Goal: Transaction & Acquisition: Obtain resource

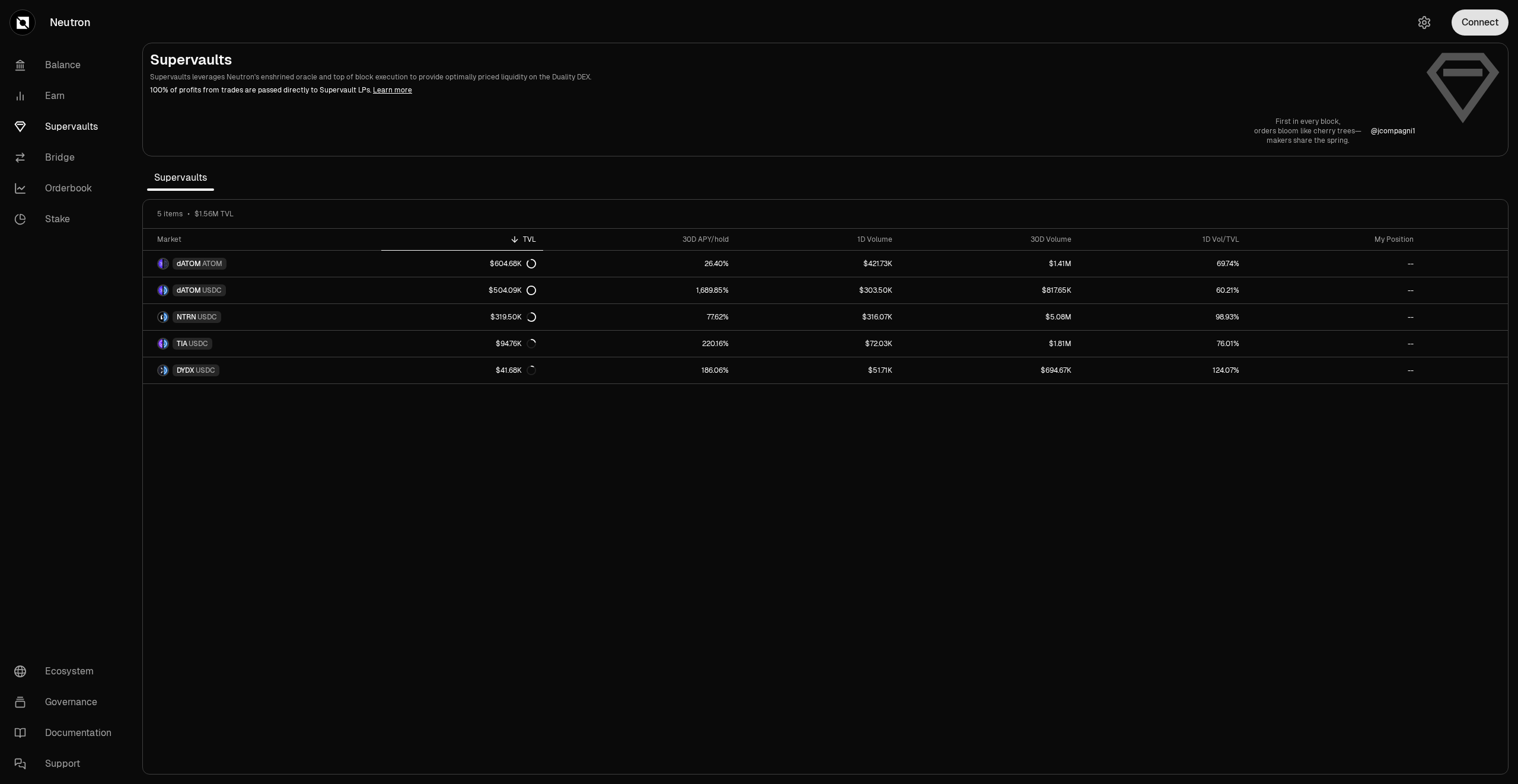
click at [1491, 18] on button "Connect" at bounding box center [1480, 22] width 57 height 26
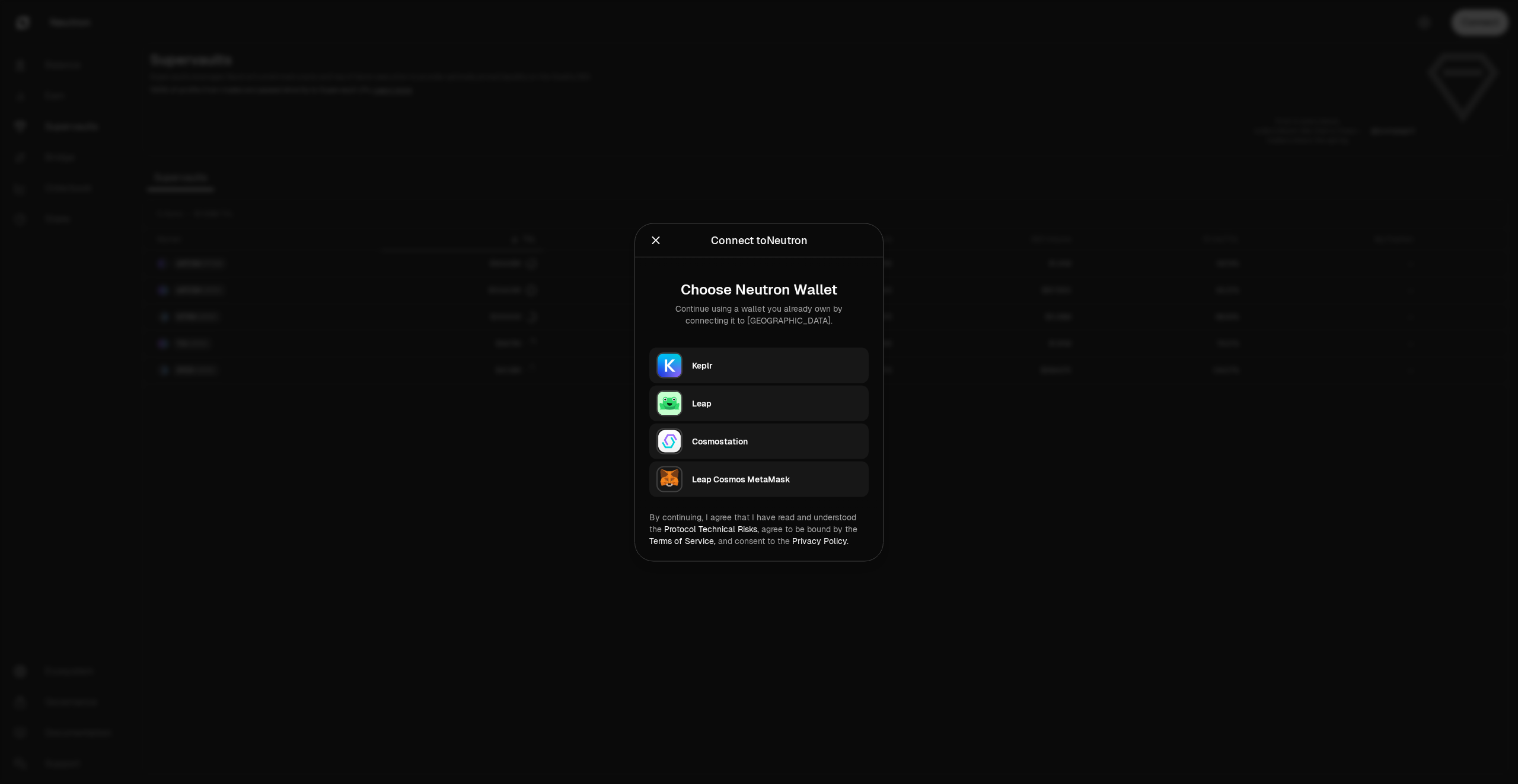
click at [794, 358] on div "Keplr" at bounding box center [777, 365] width 170 height 18
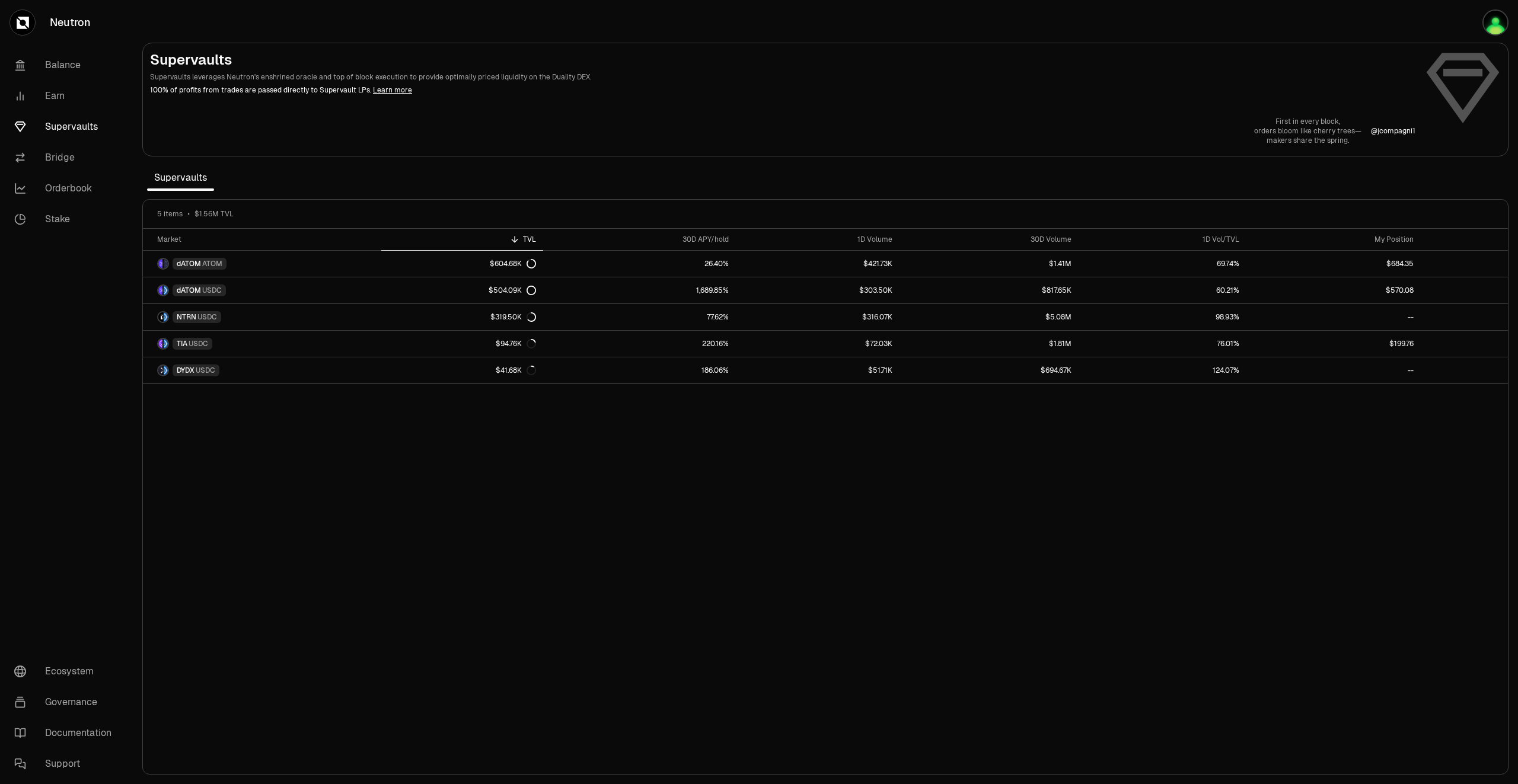
drag, startPoint x: 668, startPoint y: 0, endPoint x: 775, endPoint y: 101, distance: 147.1
click at [775, 101] on div "Supervaults Supervaults leverages Neutron's enshrined oracle and top of block e…" at bounding box center [825, 98] width 1350 height 95
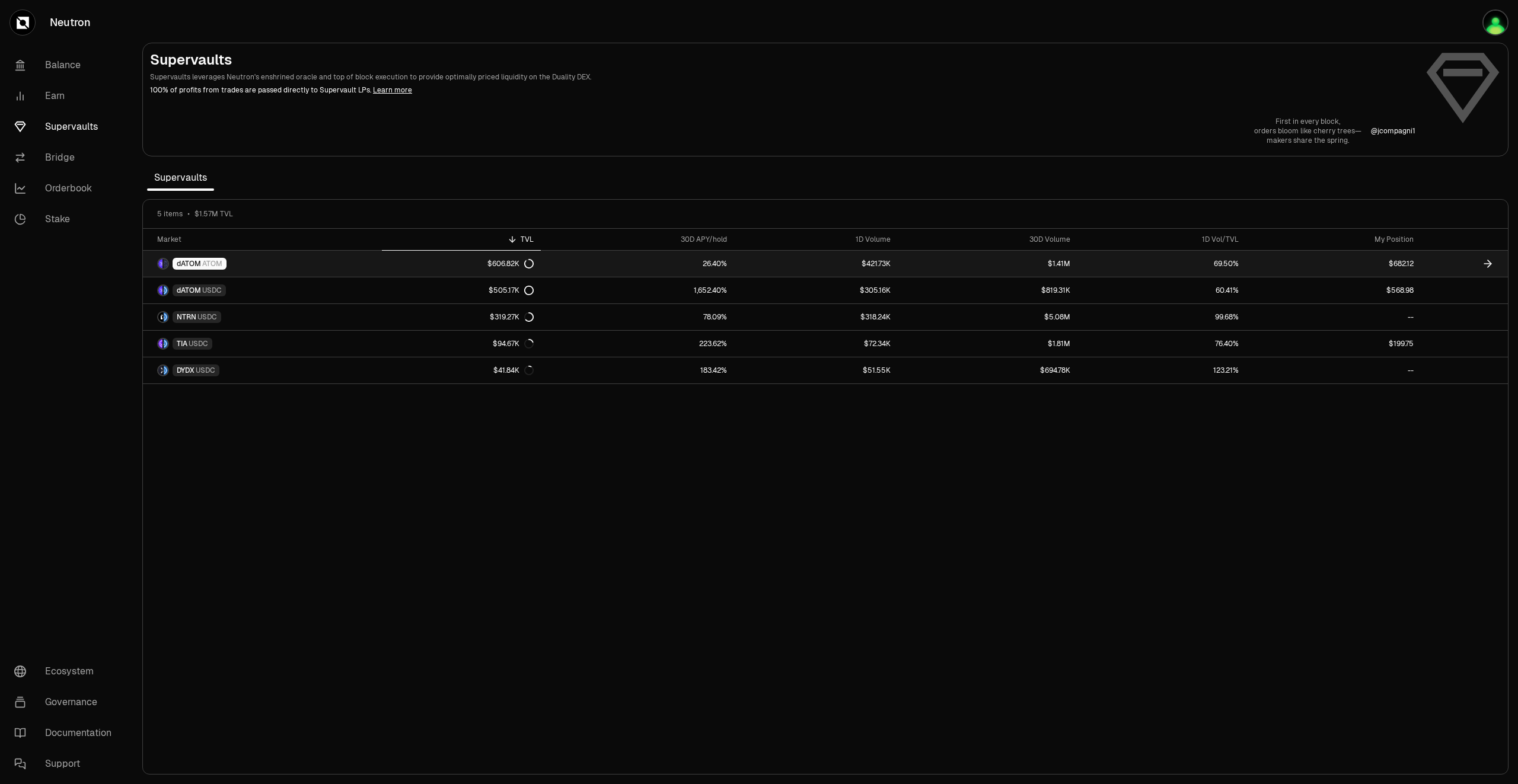
click at [1484, 263] on icon at bounding box center [1488, 263] width 12 height 12
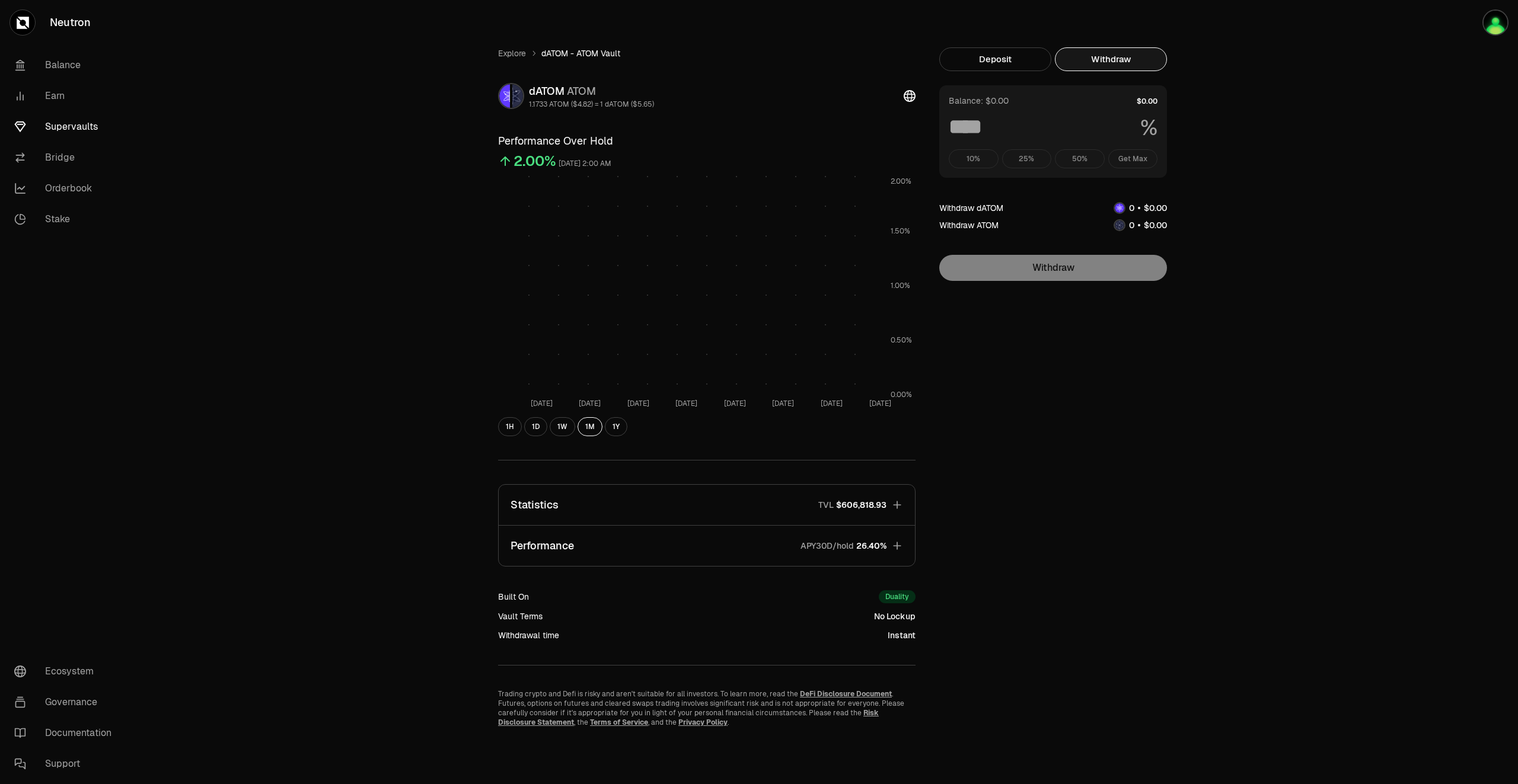
click at [1125, 56] on button "Withdraw" at bounding box center [1111, 59] width 112 height 23
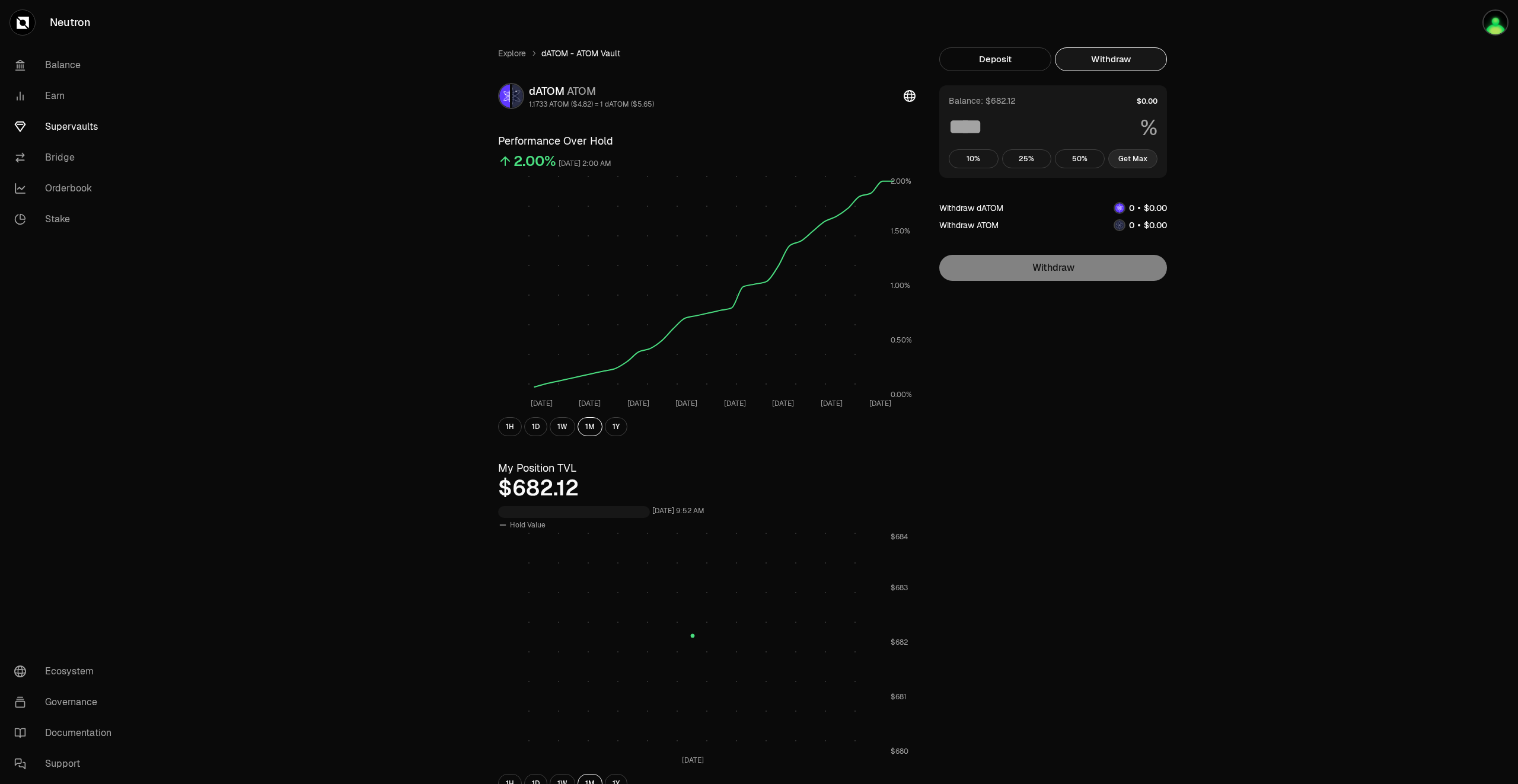
click at [1136, 159] on button "Get Max" at bounding box center [1133, 159] width 50 height 19
type input "***"
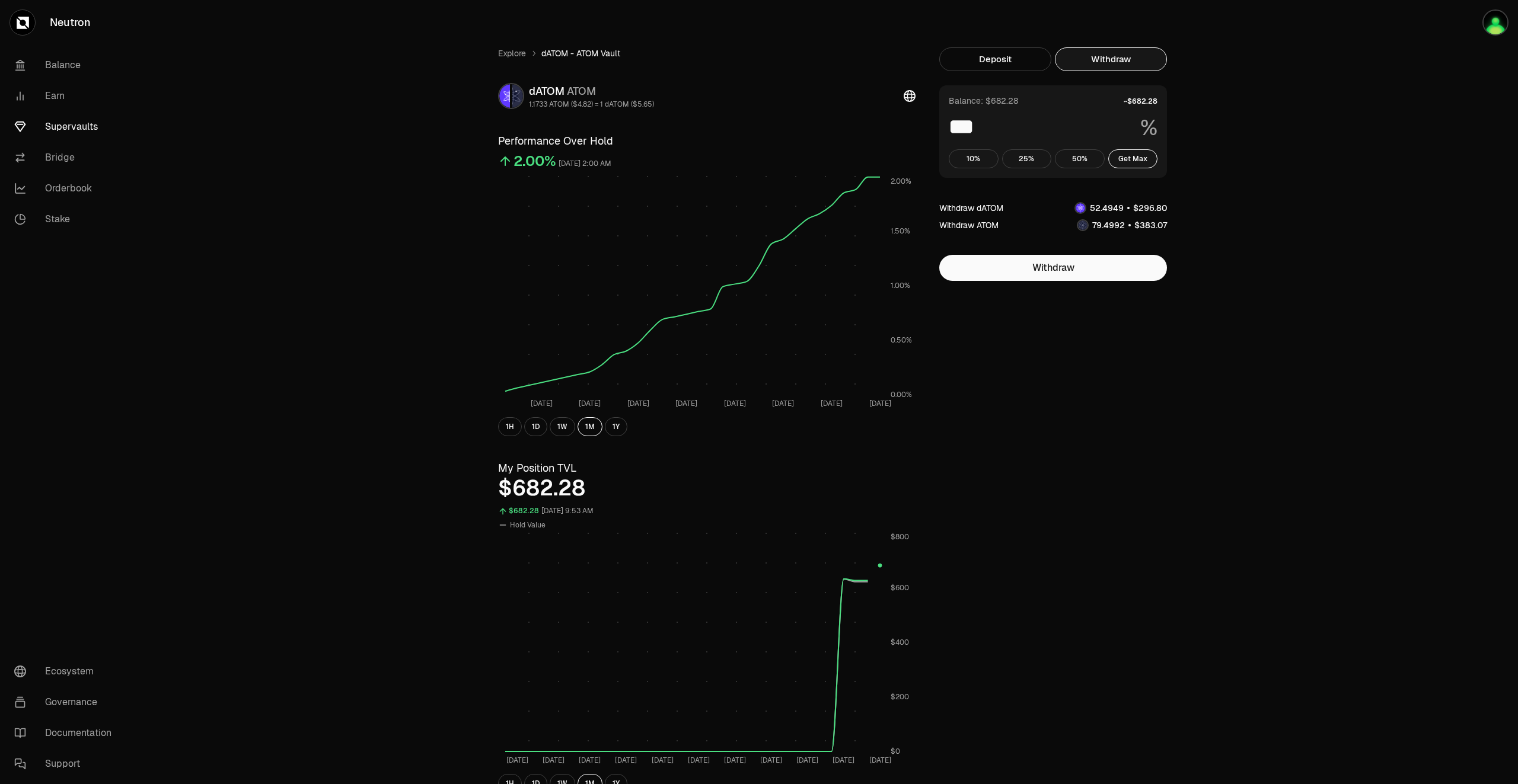
click at [82, 124] on link "Supervaults" at bounding box center [66, 127] width 123 height 31
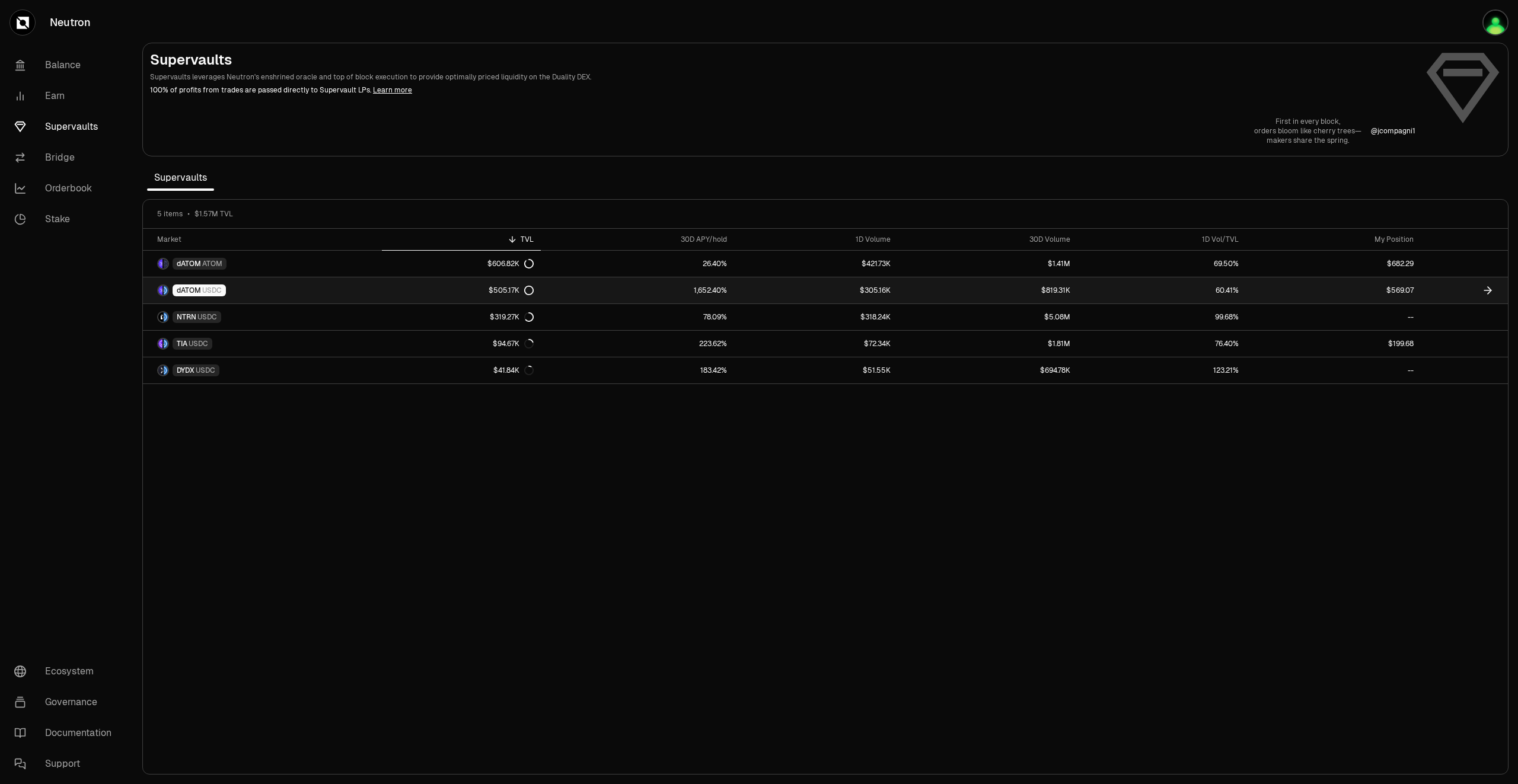
click at [1279, 291] on link "$569.07" at bounding box center [1333, 290] width 175 height 26
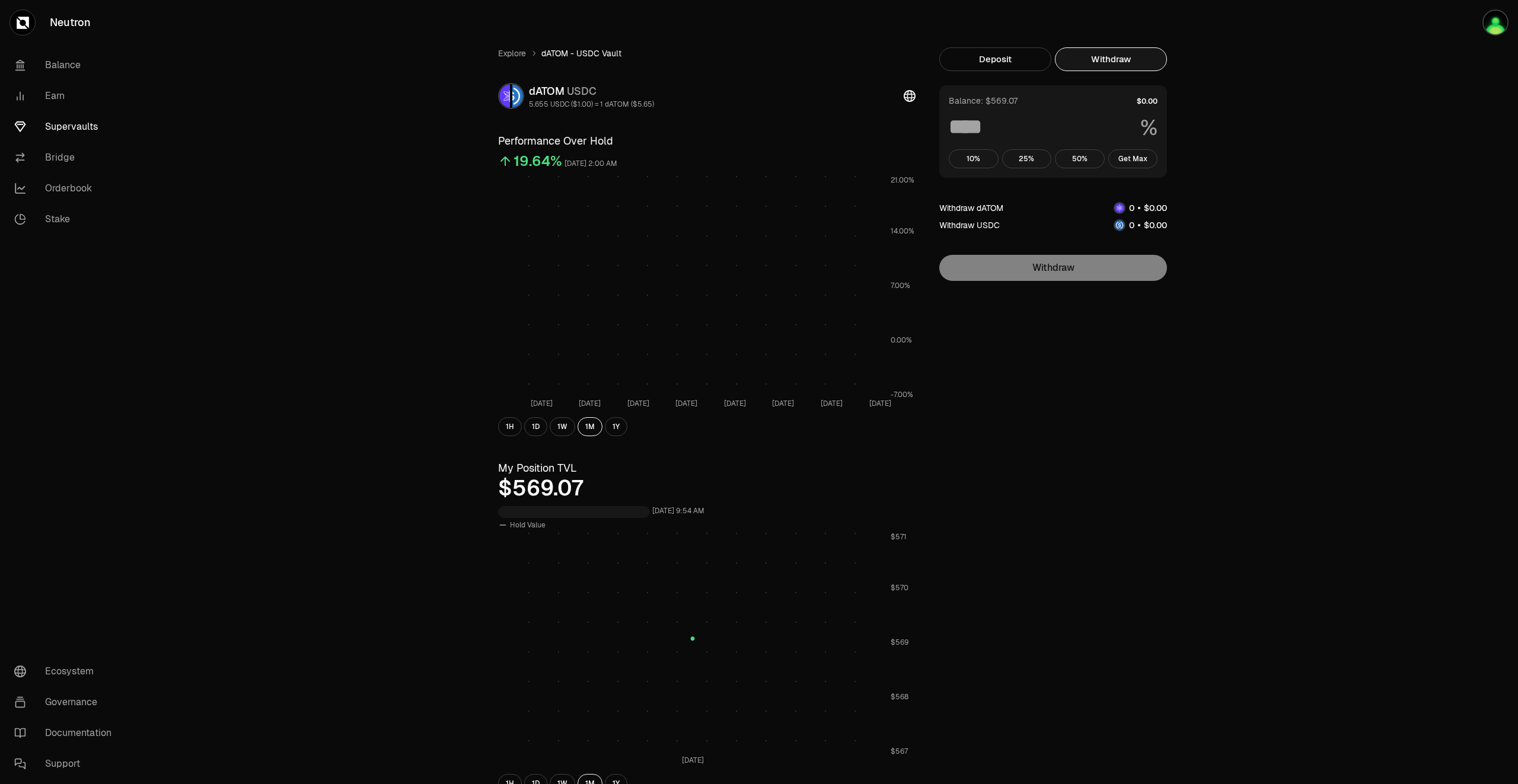
click at [1142, 61] on button "Withdraw" at bounding box center [1111, 59] width 112 height 23
click at [1147, 164] on button "Get Max" at bounding box center [1133, 159] width 50 height 19
type input "***"
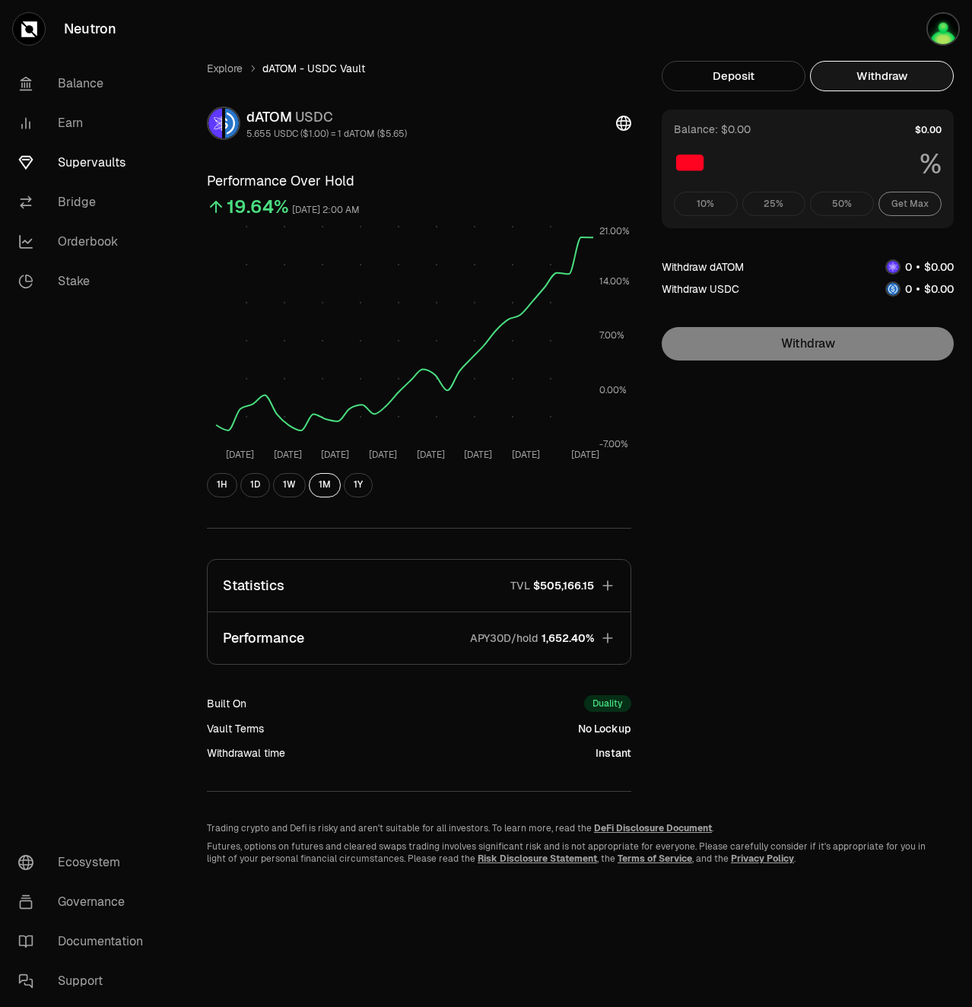
click at [78, 157] on link "Supervaults" at bounding box center [85, 163] width 158 height 40
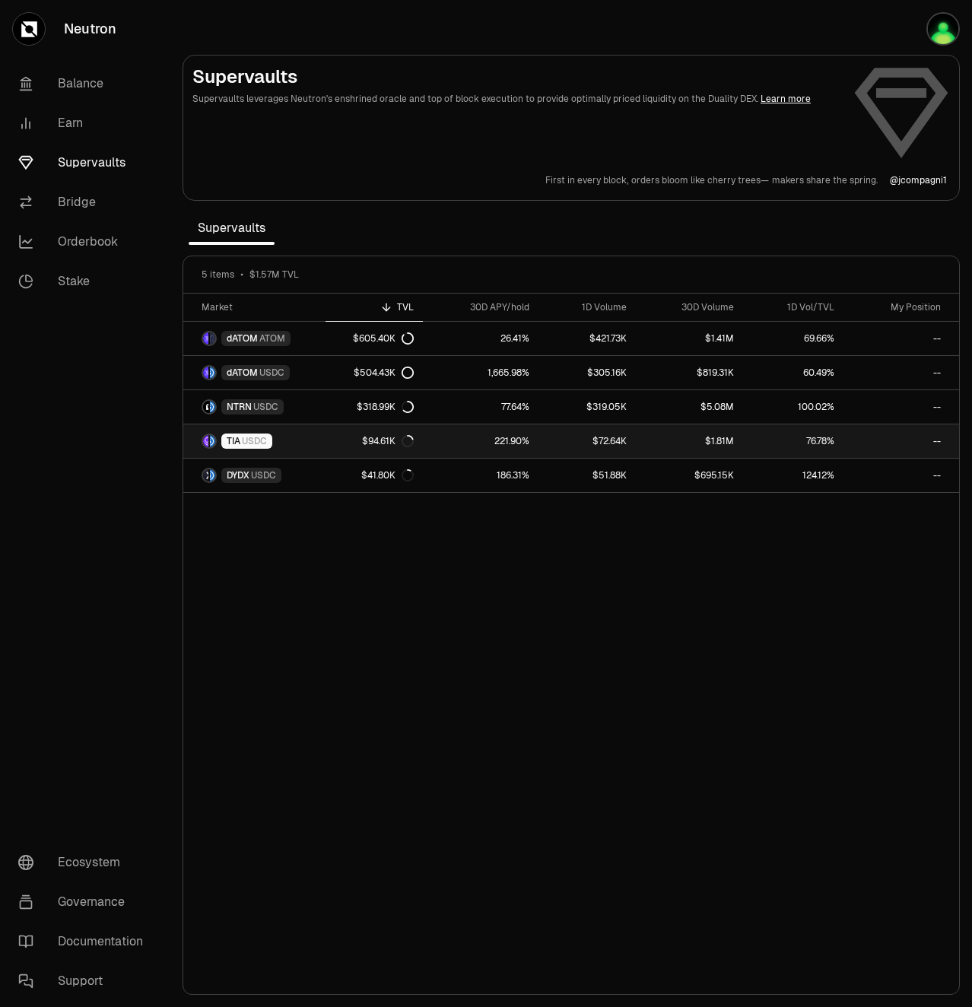
click at [560, 443] on link "$72.64K" at bounding box center [587, 440] width 98 height 33
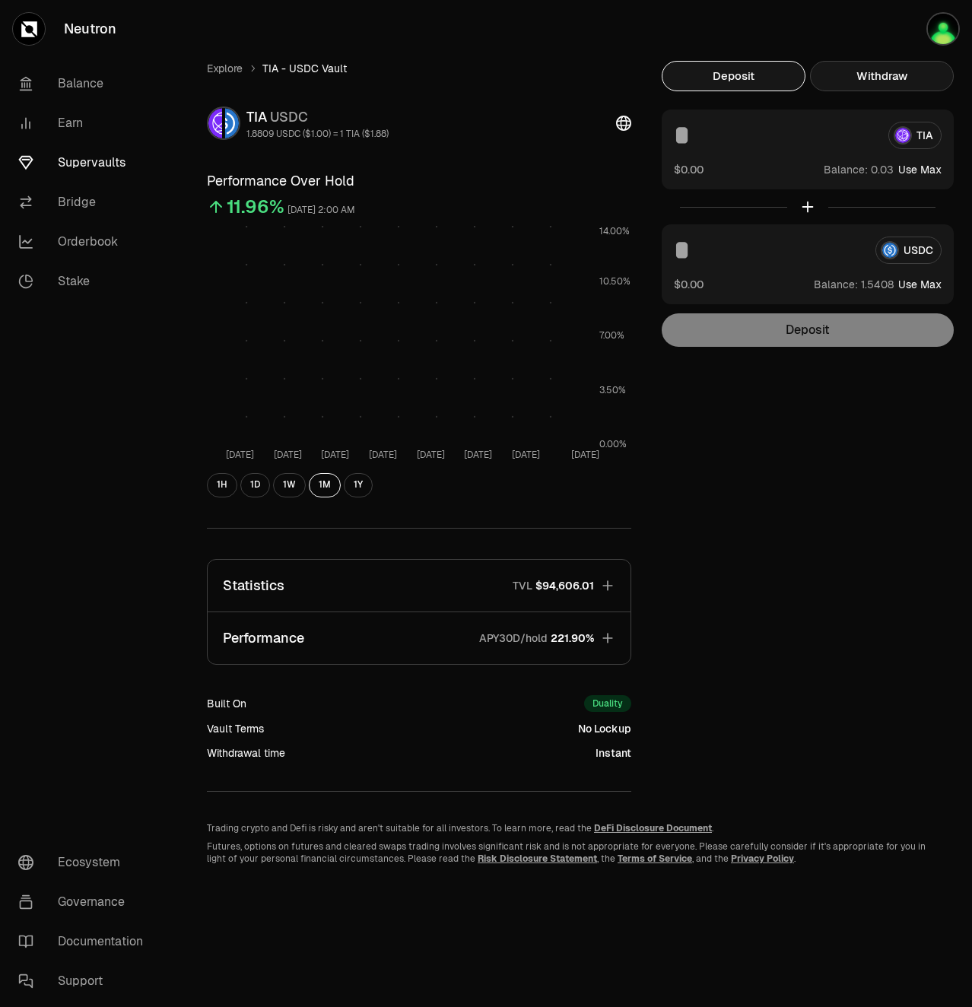
click at [918, 75] on button "Withdraw" at bounding box center [882, 76] width 144 height 30
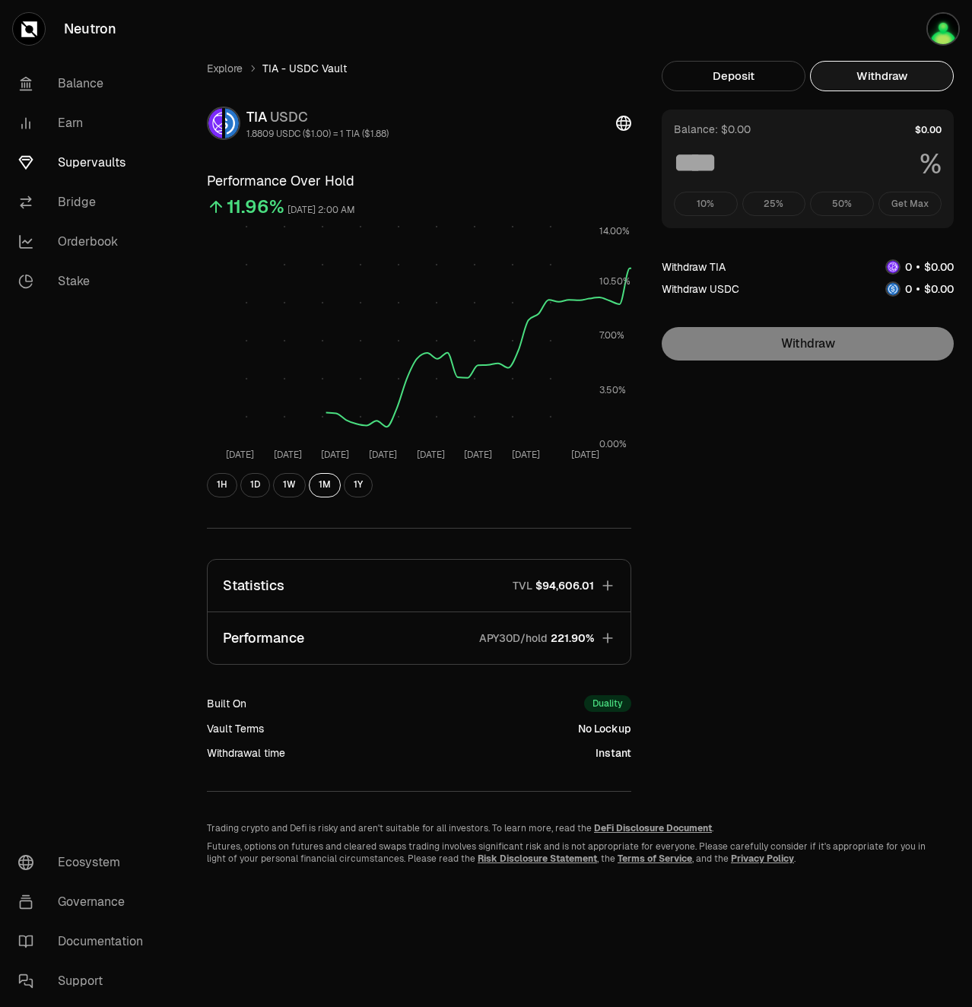
click at [916, 202] on div "10% 25% 50% Get Max" at bounding box center [808, 204] width 268 height 24
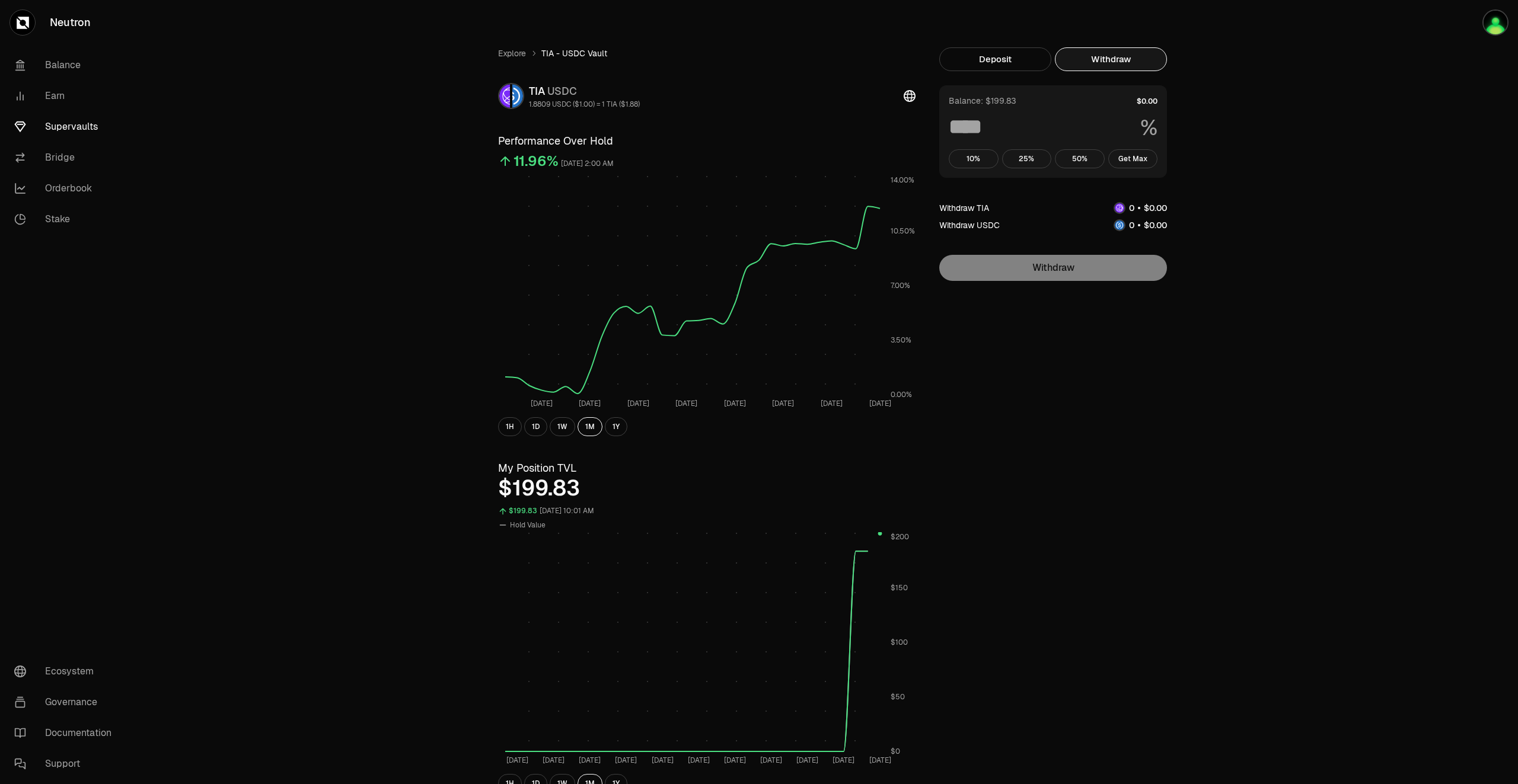
click at [1103, 65] on button "Withdraw" at bounding box center [1111, 59] width 112 height 23
click at [1140, 158] on button "Get Max" at bounding box center [1133, 159] width 50 height 19
type input "***"
click at [536, 430] on button "1D" at bounding box center [536, 426] width 23 height 19
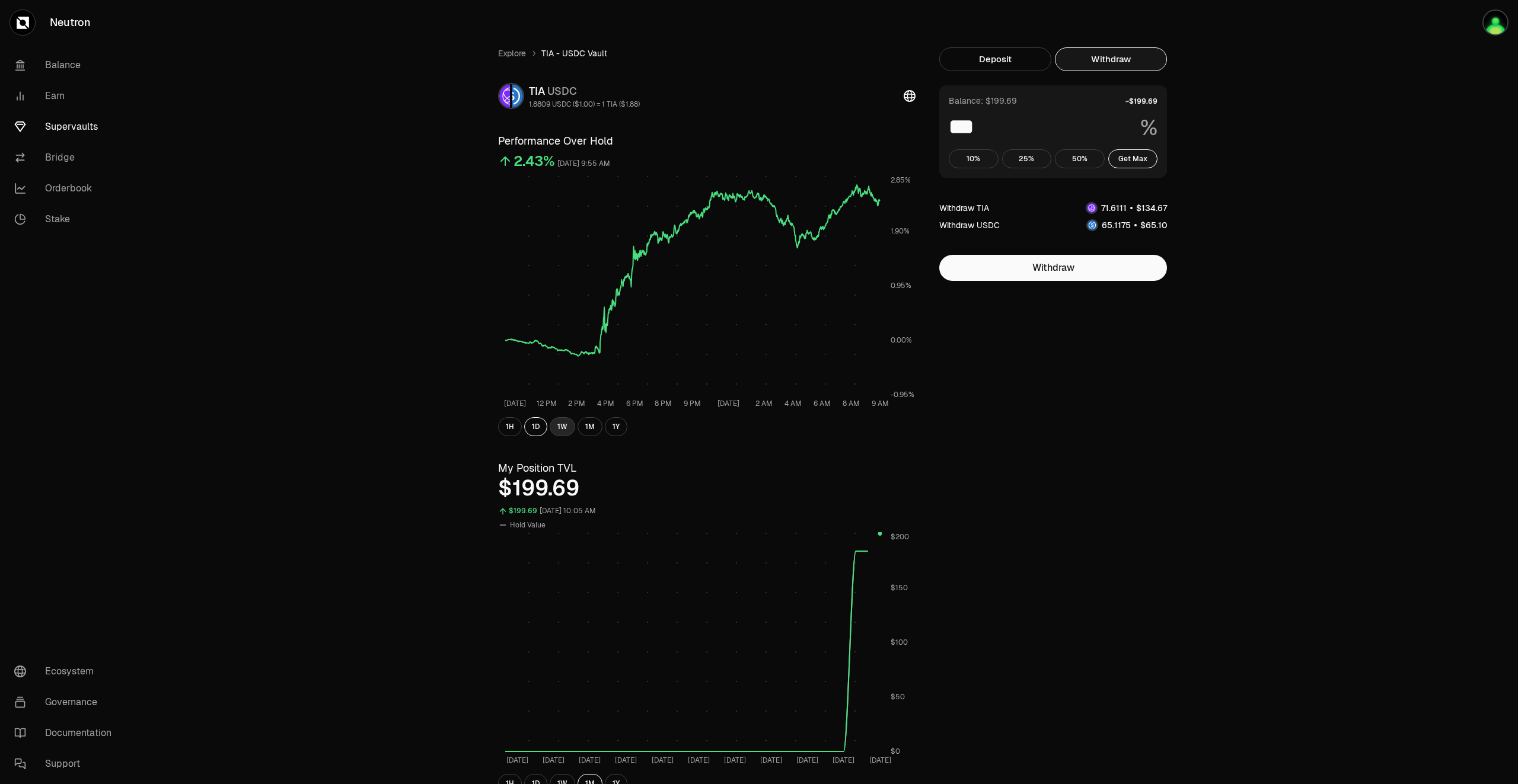
click at [561, 430] on button "1W" at bounding box center [562, 426] width 26 height 19
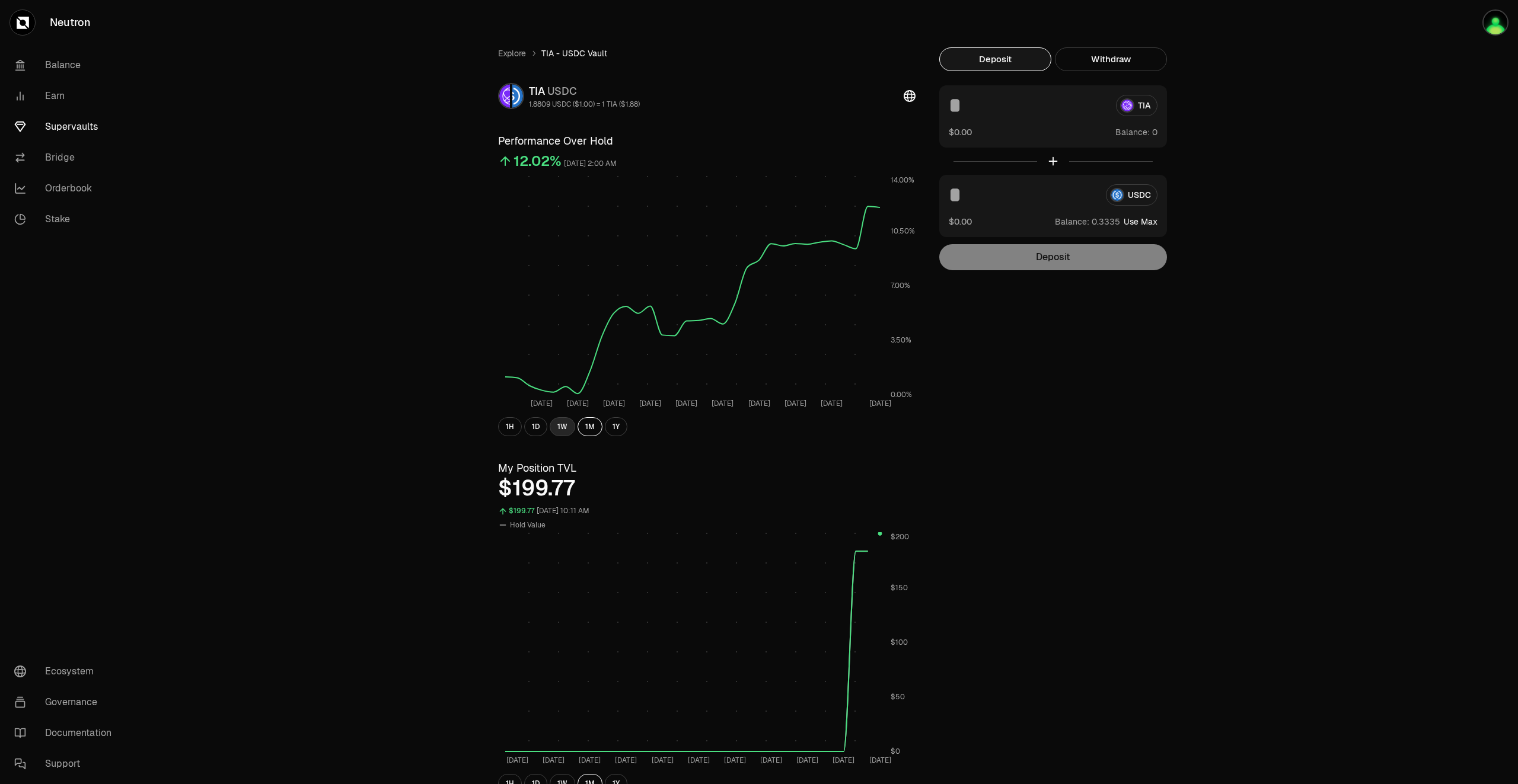
click at [564, 427] on button "1W" at bounding box center [562, 426] width 26 height 19
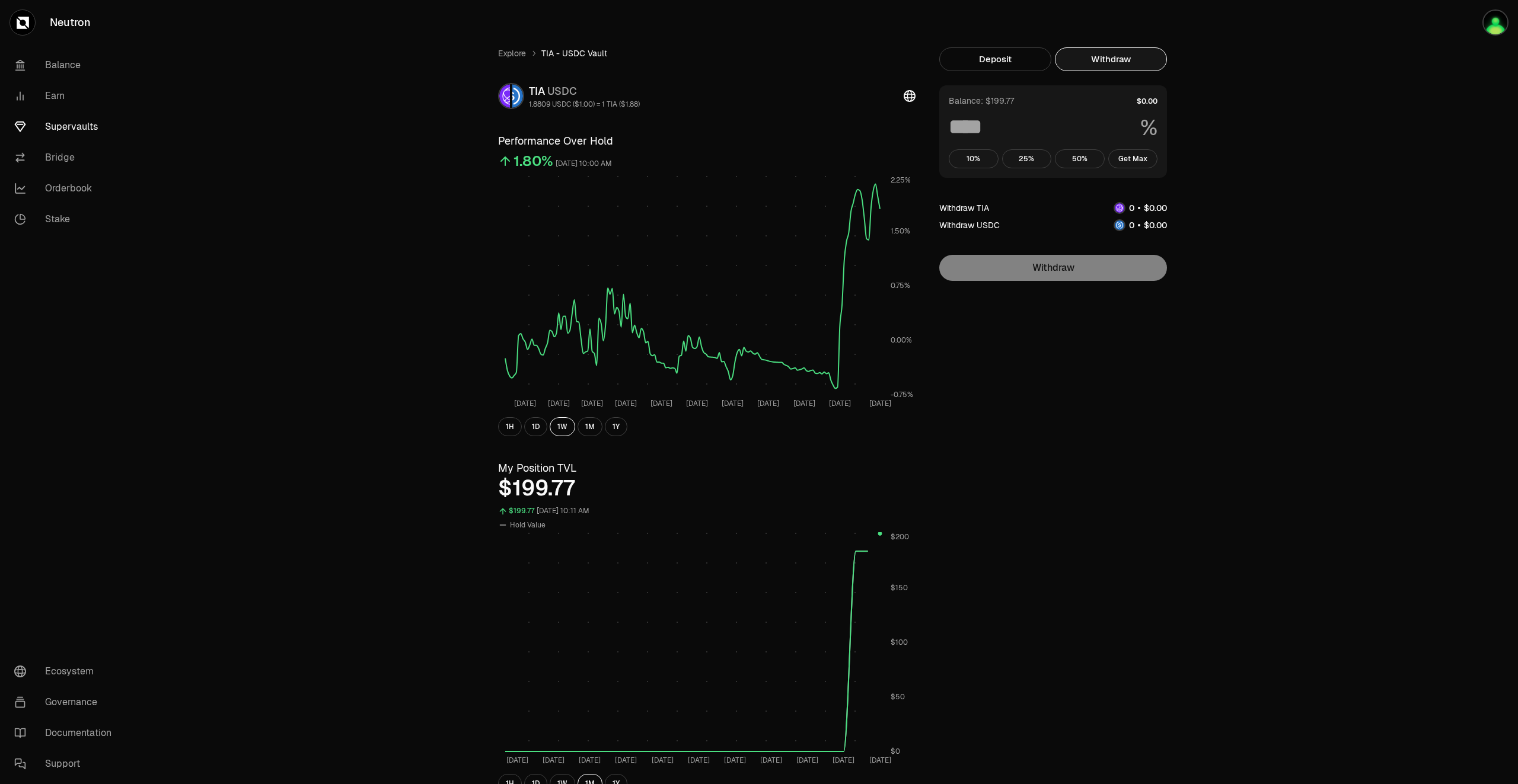
click at [1133, 55] on button "Withdraw" at bounding box center [1111, 59] width 112 height 23
click at [1138, 155] on button "Get Max" at bounding box center [1133, 159] width 50 height 19
type input "***"
click at [65, 131] on link "Supervaults" at bounding box center [66, 127] width 123 height 31
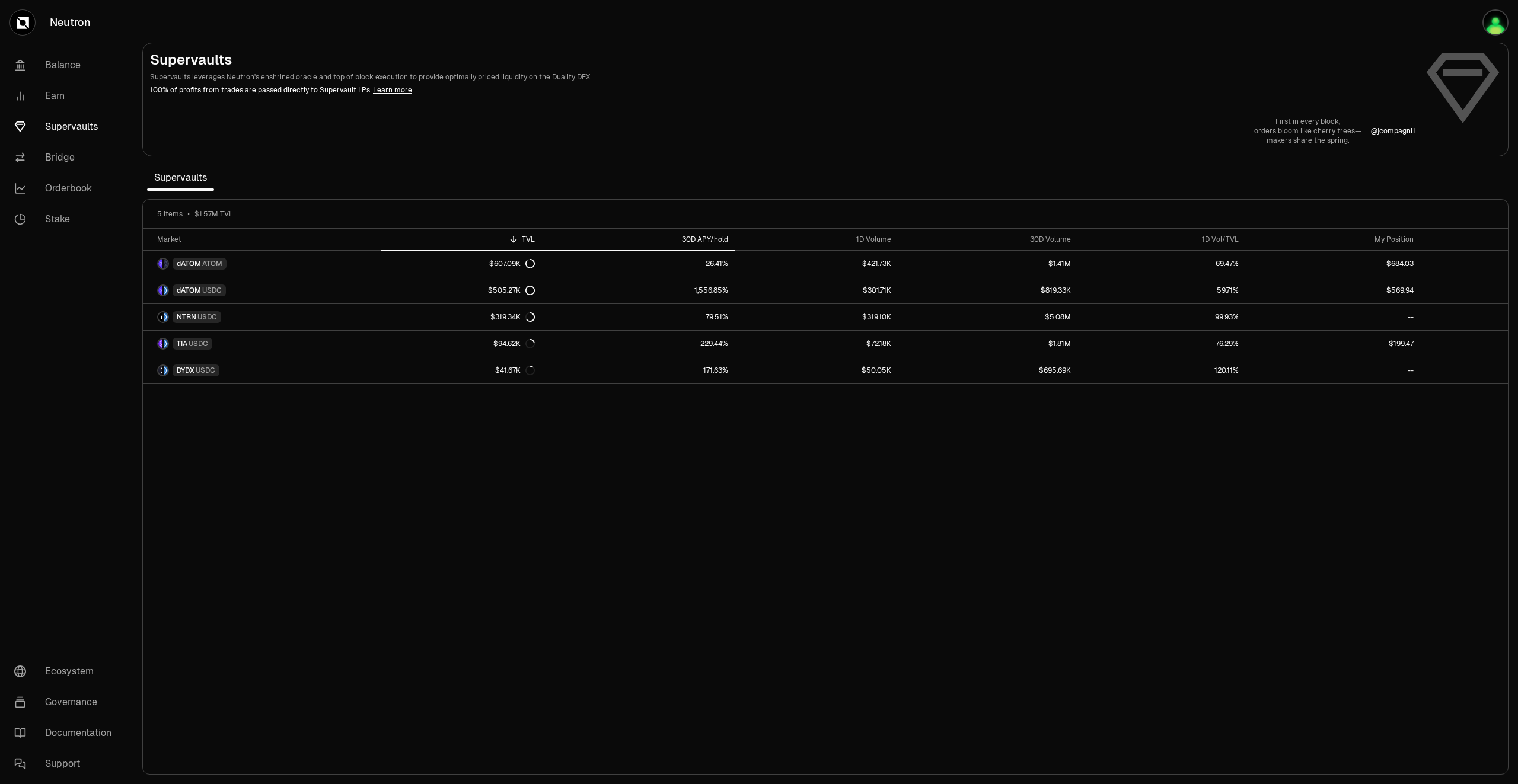
drag, startPoint x: 680, startPoint y: 236, endPoint x: 735, endPoint y: 238, distance: 55.0
click at [735, 238] on th "30D APY/hold" at bounding box center [639, 240] width 193 height 22
click at [200, 240] on div "Market" at bounding box center [266, 239] width 217 height 9
click at [511, 233] on th "TVL" at bounding box center [462, 240] width 161 height 22
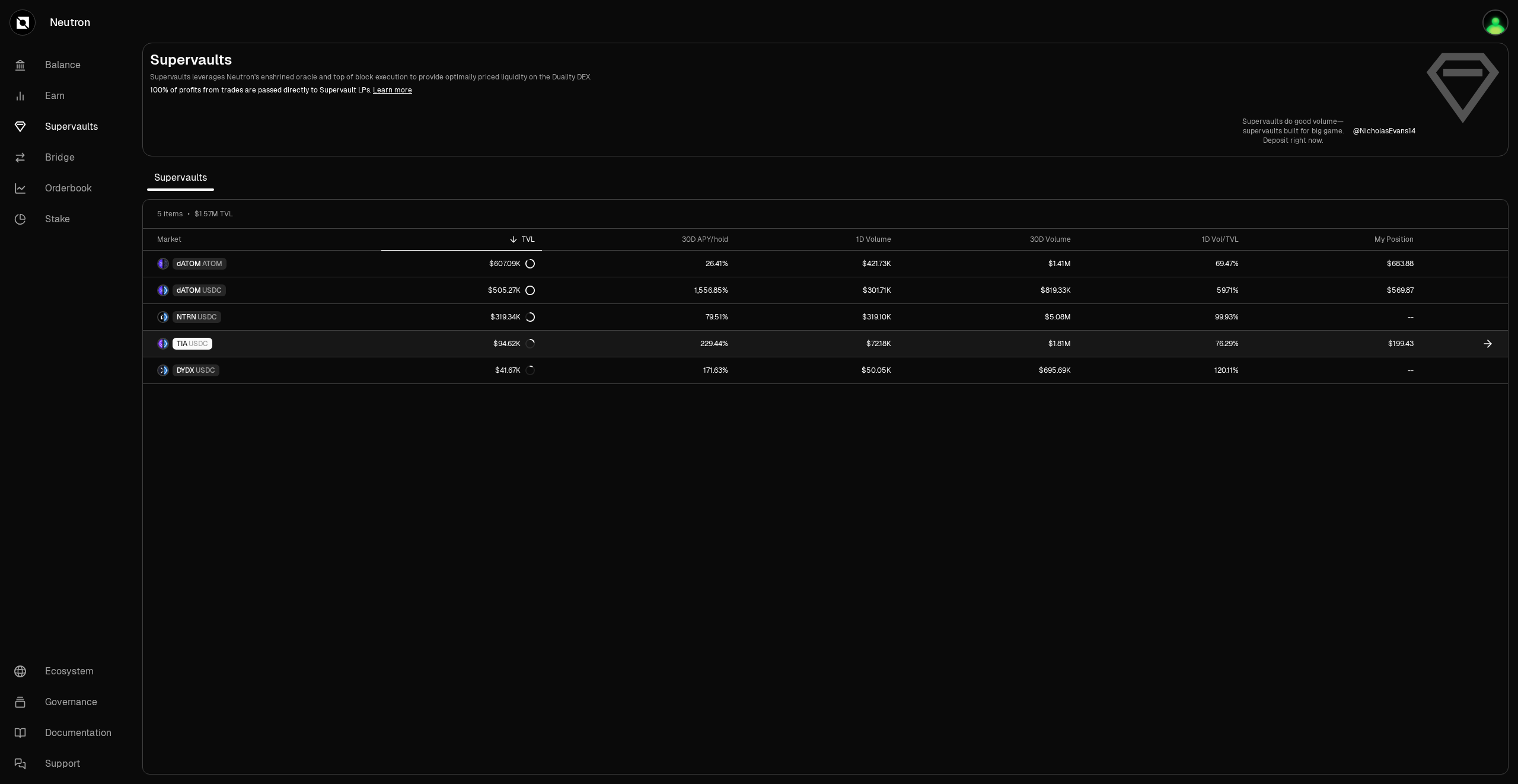
click at [1314, 345] on link "$199.43" at bounding box center [1333, 343] width 175 height 26
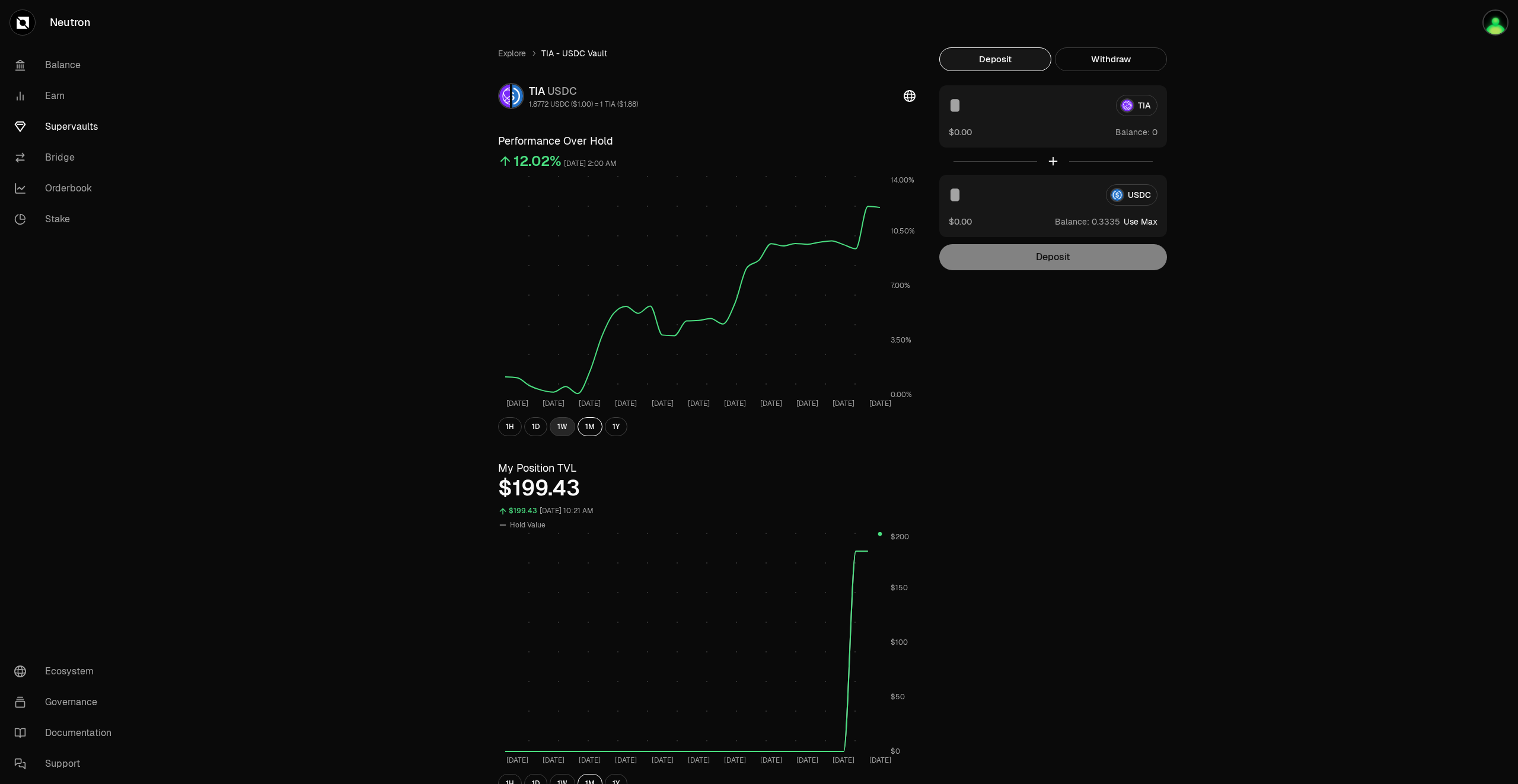
click at [558, 429] on button "1W" at bounding box center [562, 426] width 26 height 19
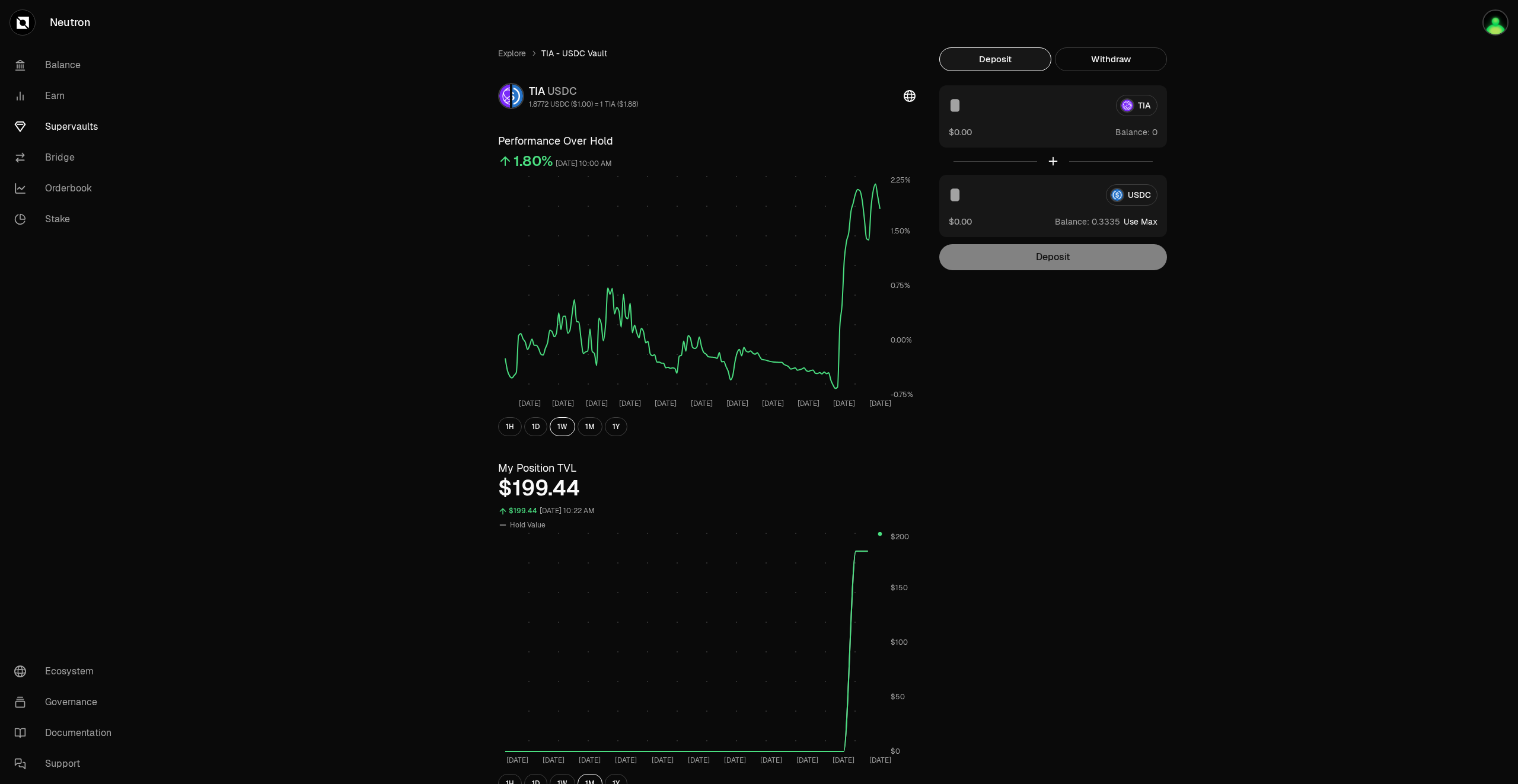
click at [65, 128] on link "Supervaults" at bounding box center [66, 127] width 123 height 31
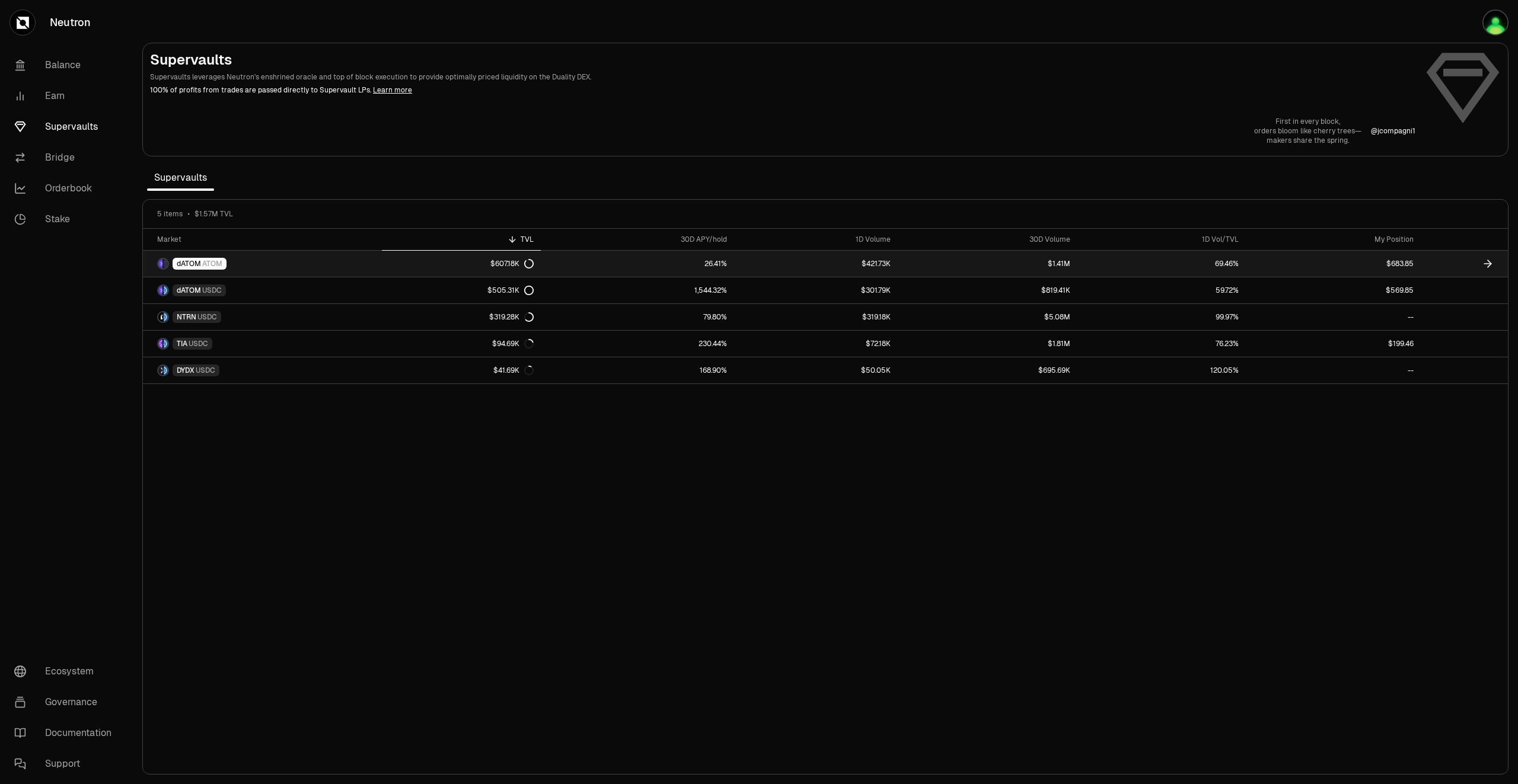
click at [1362, 267] on link "$683.85" at bounding box center [1333, 263] width 175 height 26
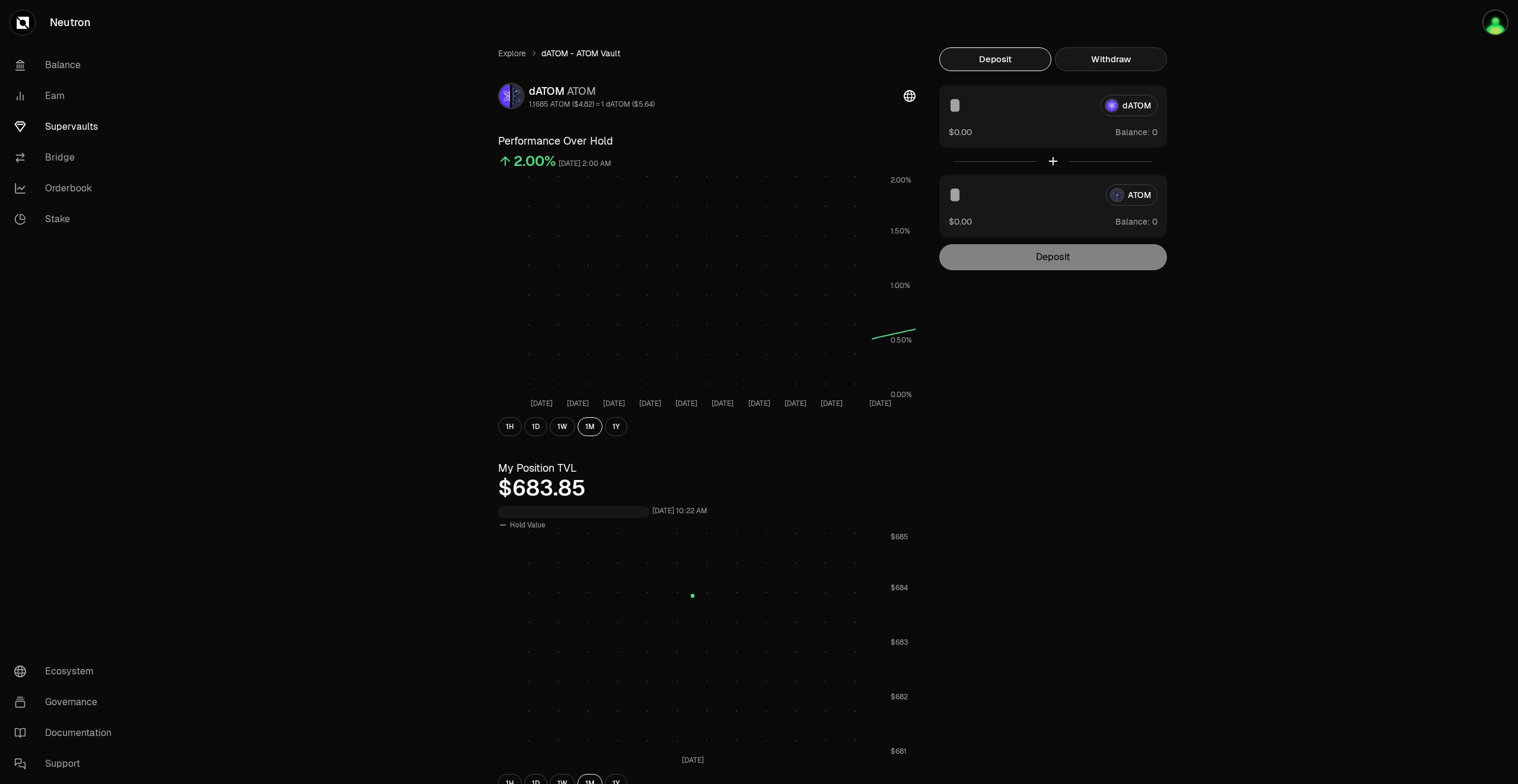
click at [1134, 61] on button "Withdraw" at bounding box center [1111, 59] width 112 height 23
